Goal: Find specific page/section: Find specific page/section

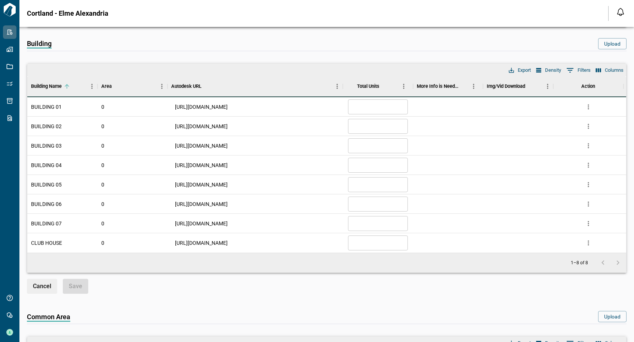
scroll to position [150, 0]
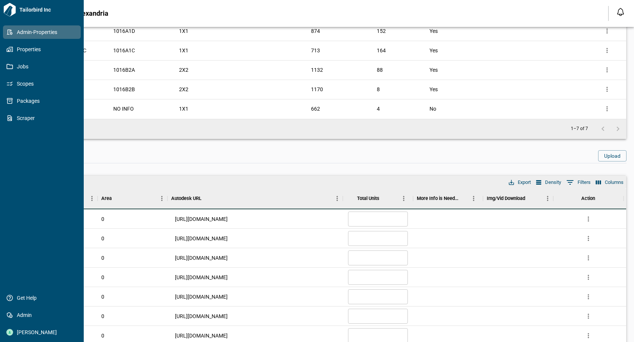
click at [5, 32] on link "Admin-Properties" at bounding box center [42, 31] width 78 height 13
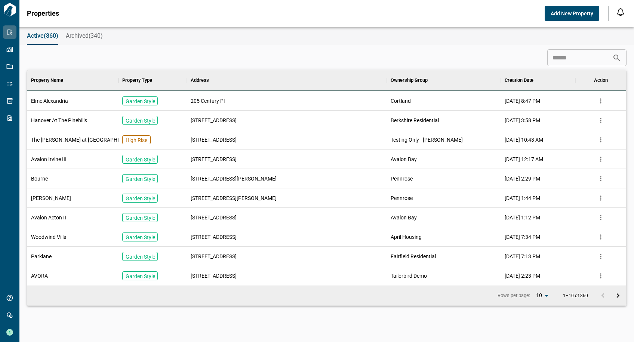
scroll to position [209, 596]
drag, startPoint x: 260, startPoint y: 36, endPoint x: 277, endPoint y: 42, distance: 18.1
click at [261, 36] on div "Active(860) Archived(340)" at bounding box center [326, 36] width 615 height 18
click at [597, 59] on input at bounding box center [580, 57] width 65 height 15
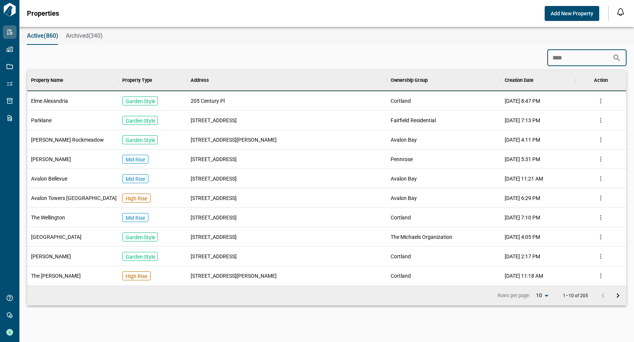
scroll to position [171, 596]
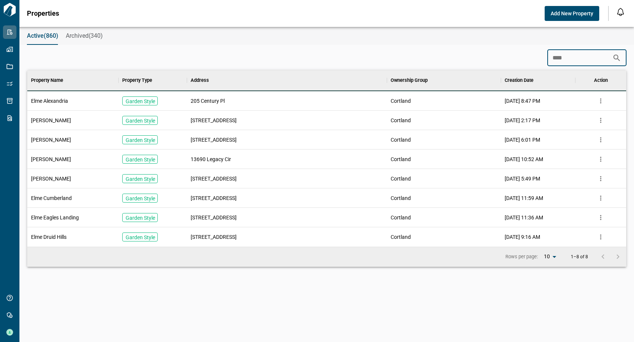
type input "****"
click at [51, 158] on span "[PERSON_NAME]" at bounding box center [51, 159] width 40 height 7
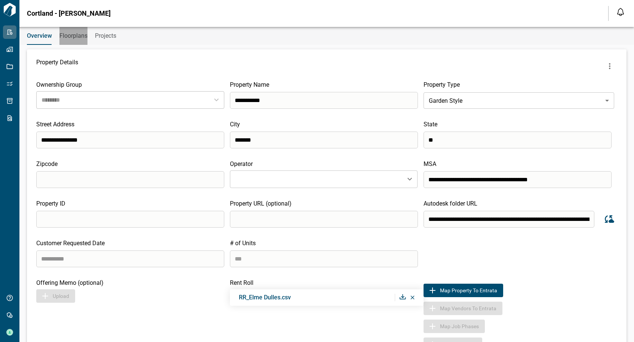
click at [82, 36] on span "Floorplans" at bounding box center [73, 35] width 28 height 7
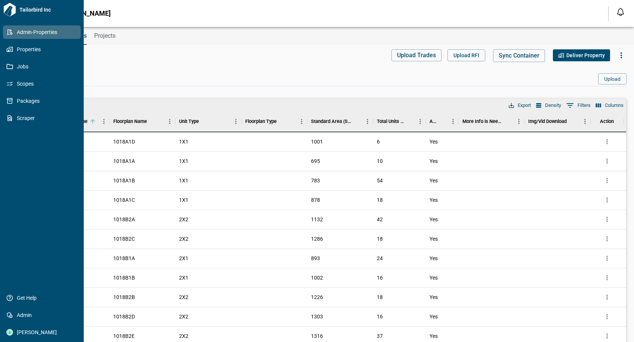
click at [9, 33] on icon at bounding box center [9, 32] width 7 height 7
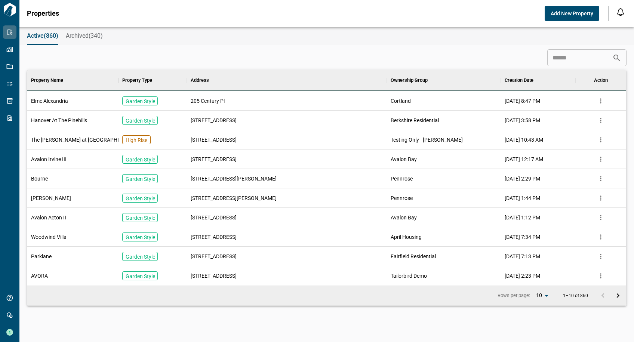
scroll to position [209, 596]
click at [549, 60] on input at bounding box center [580, 57] width 65 height 15
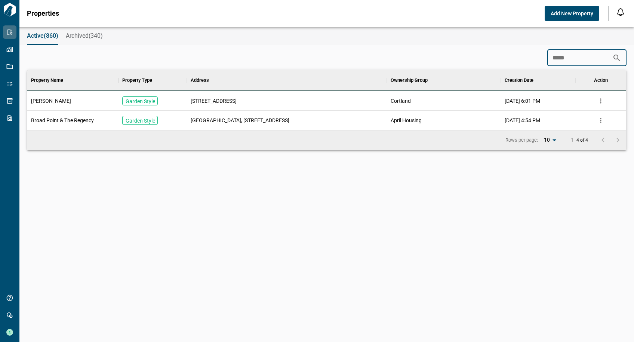
scroll to position [54, 596]
type input "*****"
click at [54, 103] on span "[PERSON_NAME]" at bounding box center [51, 100] width 40 height 7
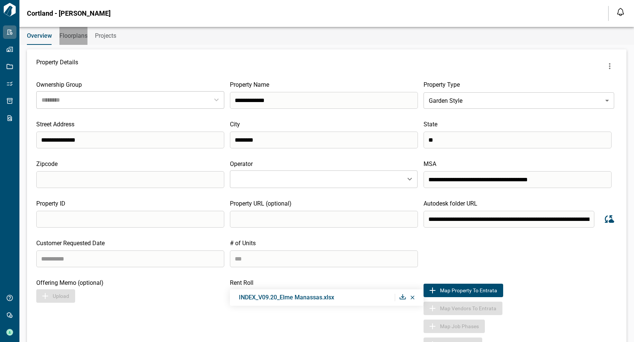
click at [70, 37] on span "Floorplans" at bounding box center [73, 35] width 28 height 7
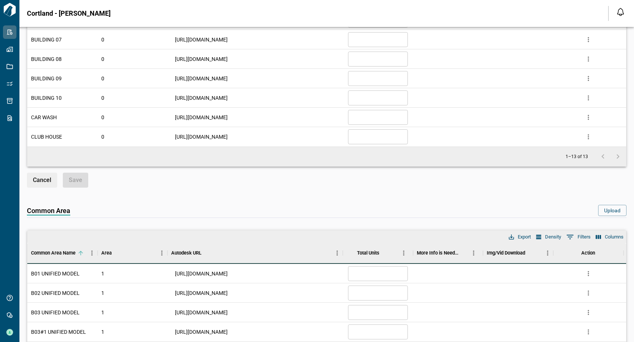
scroll to position [673, 0]
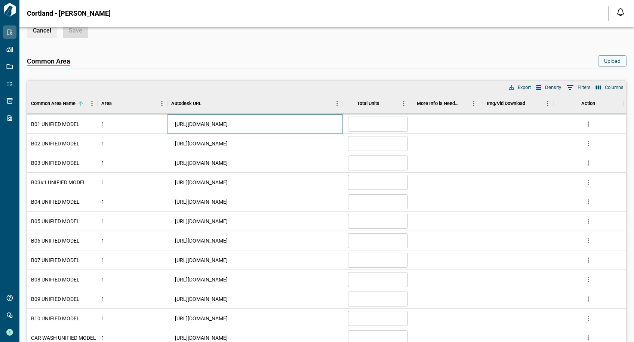
click at [206, 123] on link "[URL][DOMAIN_NAME]" at bounding box center [201, 123] width 53 height 7
